Goal: Find specific page/section

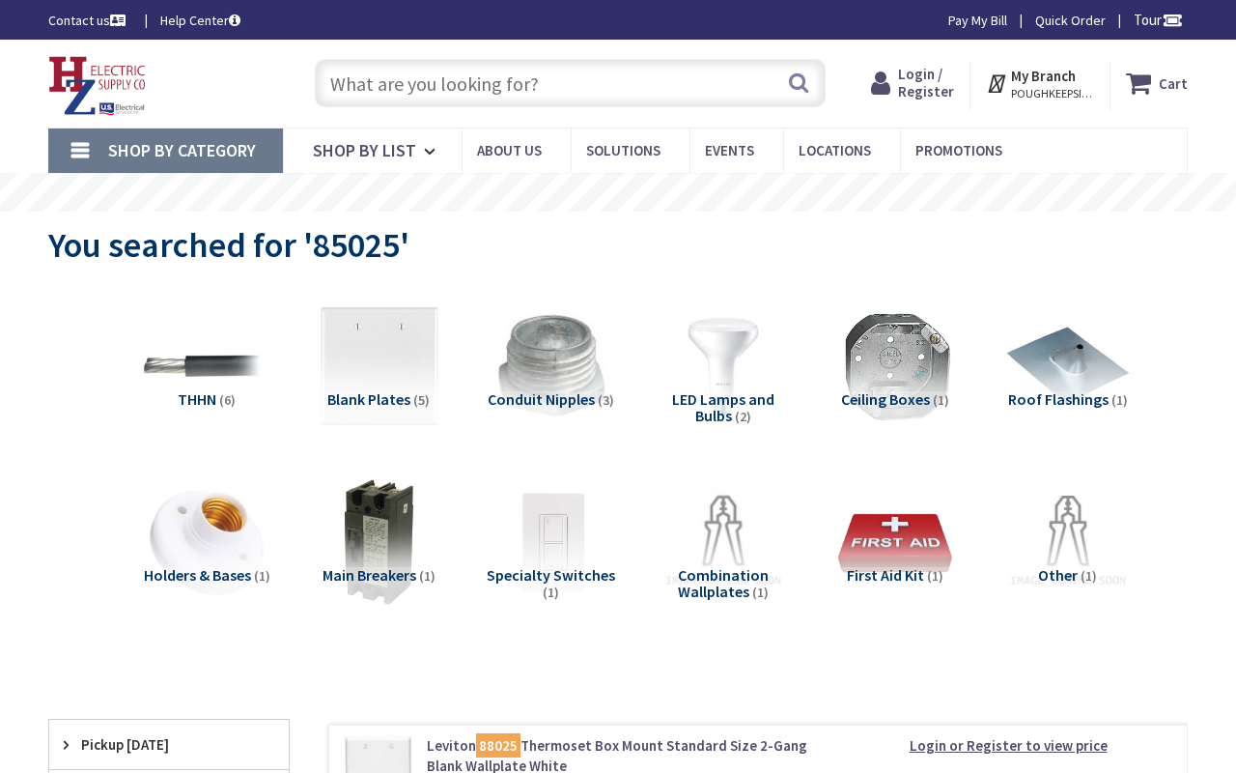
type input "[STREET_ADDRESS]"
